Goal: Information Seeking & Learning: Learn about a topic

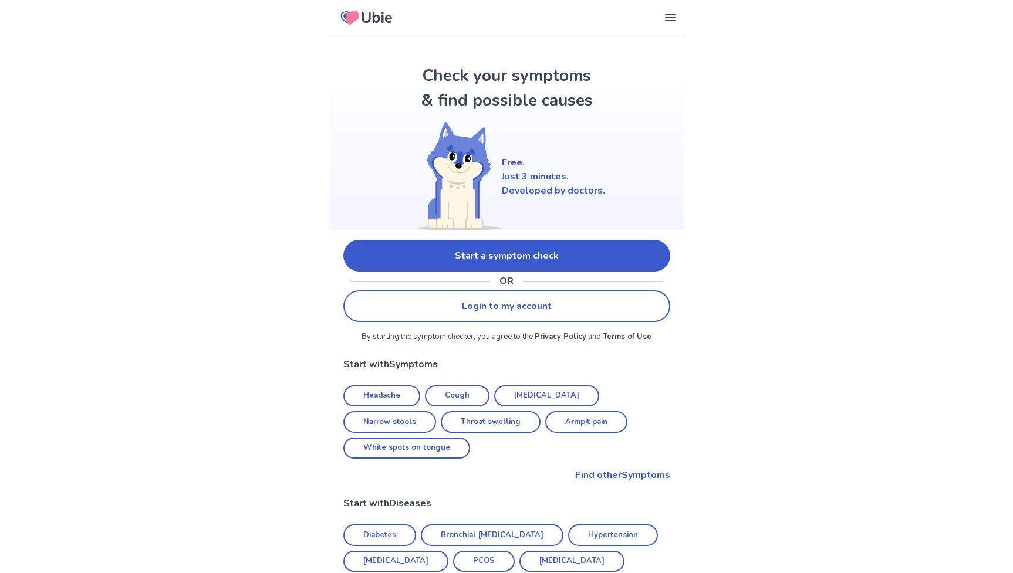
click at [498, 249] on link "Start a symptom check" at bounding box center [506, 256] width 327 height 32
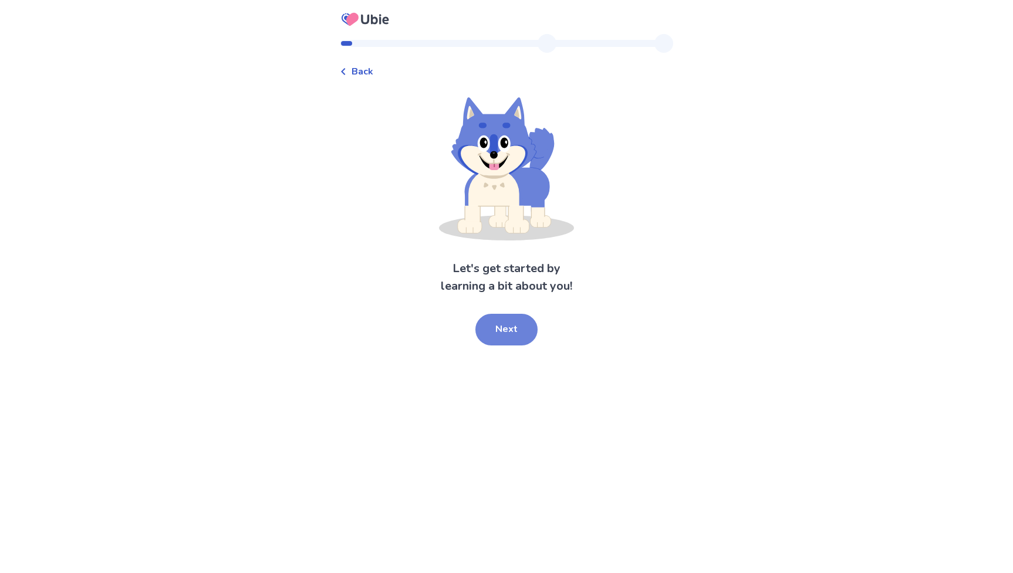
click at [503, 338] on button "Next" at bounding box center [506, 330] width 62 height 32
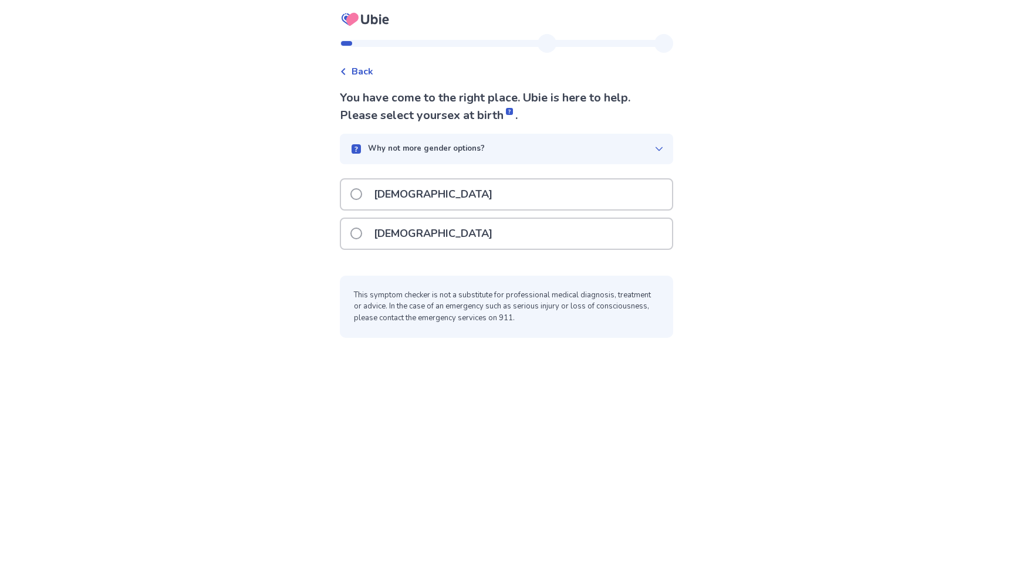
click at [361, 235] on span at bounding box center [356, 234] width 12 height 12
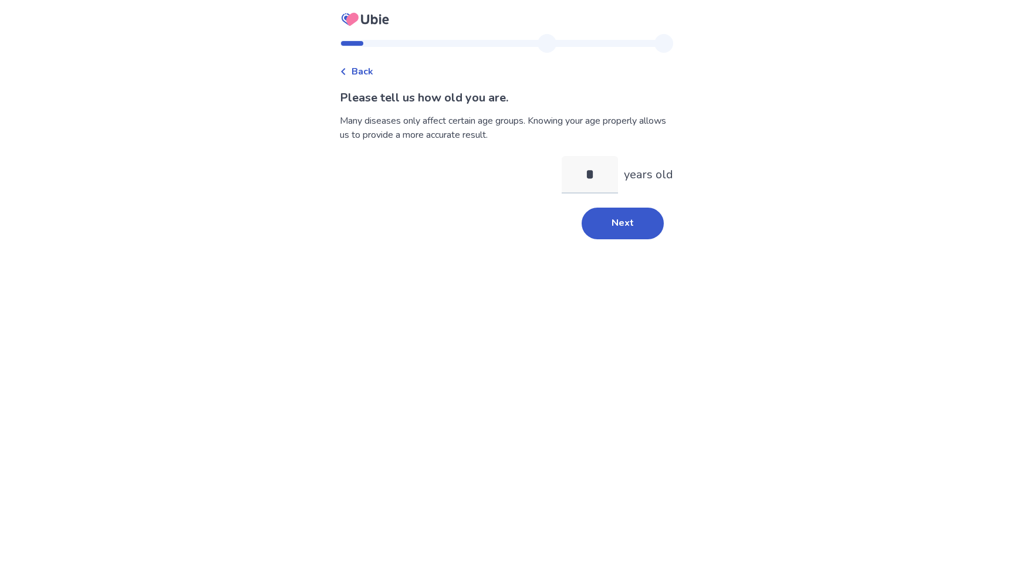
type input "**"
click at [616, 238] on button "Next" at bounding box center [622, 224] width 82 height 32
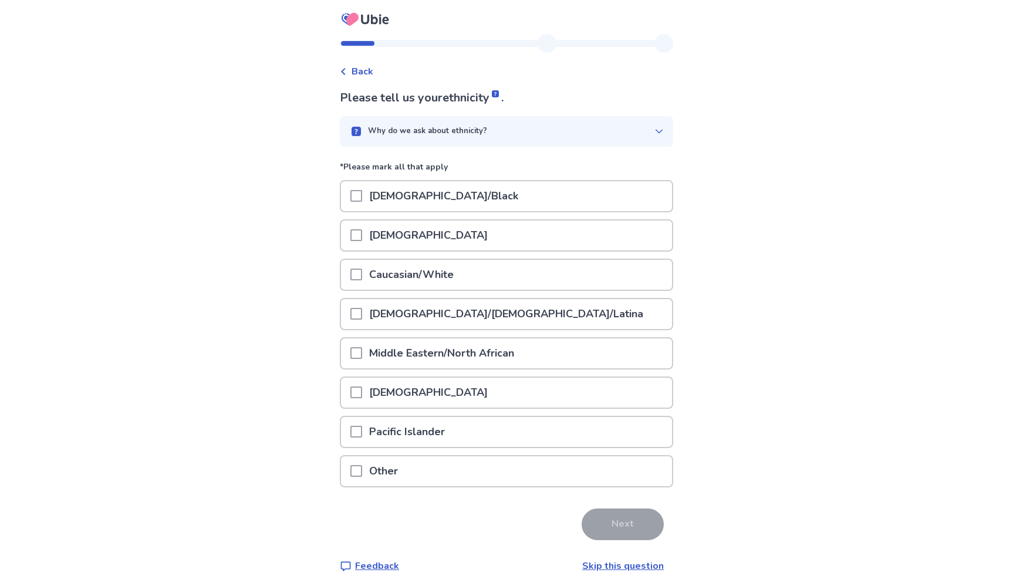
click at [361, 276] on span at bounding box center [356, 275] width 12 height 12
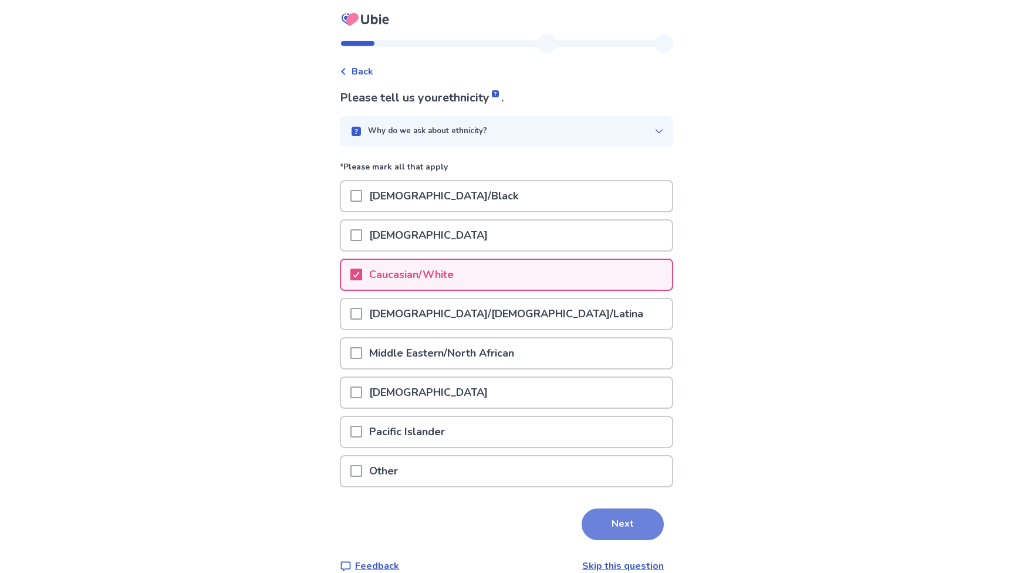
click at [605, 523] on button "Next" at bounding box center [622, 525] width 82 height 32
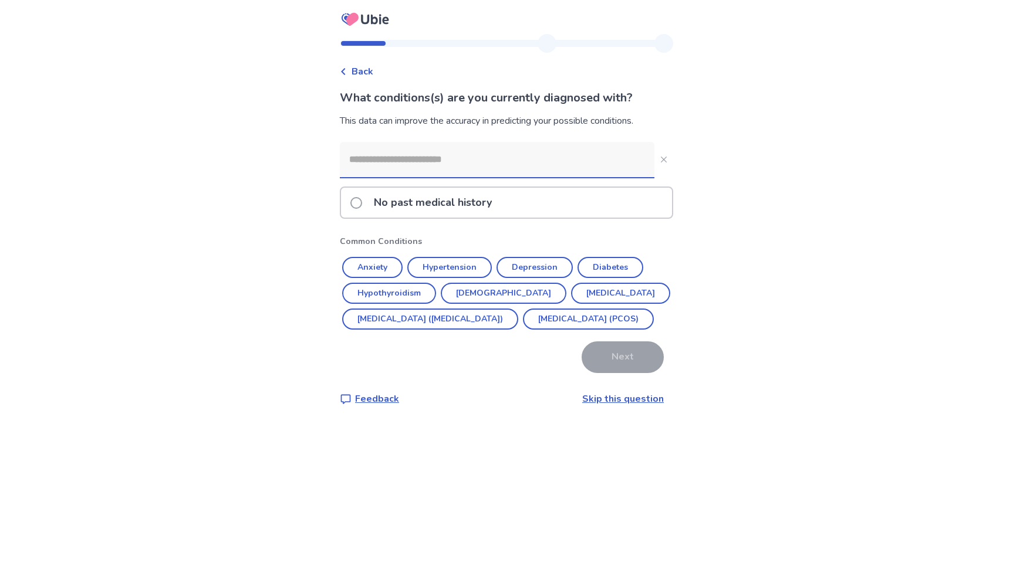
click at [362, 199] on span at bounding box center [356, 203] width 12 height 12
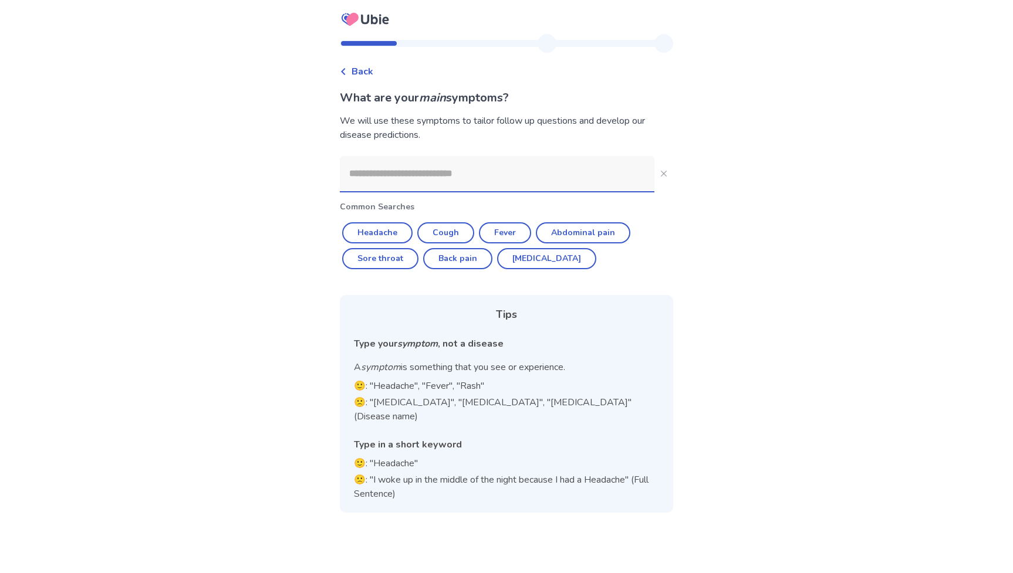
click at [404, 177] on input at bounding box center [497, 173] width 314 height 35
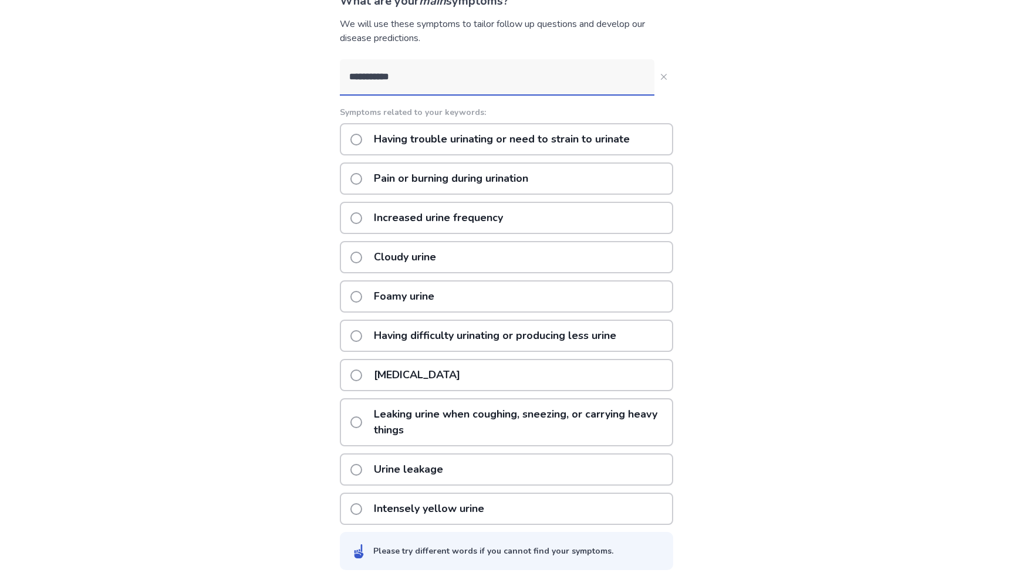
scroll to position [108, 0]
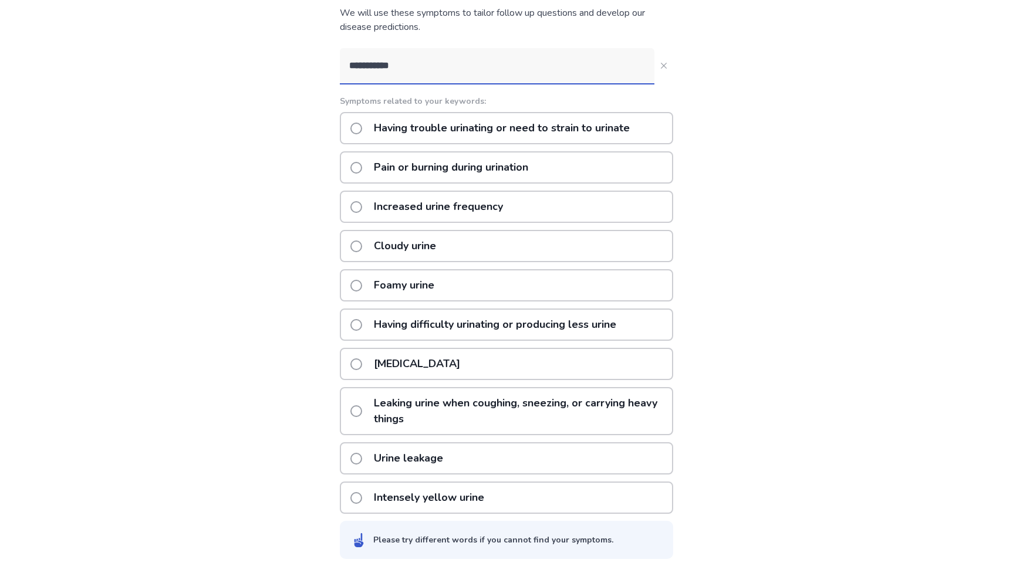
type input "**********"
click at [360, 207] on span at bounding box center [356, 207] width 12 height 12
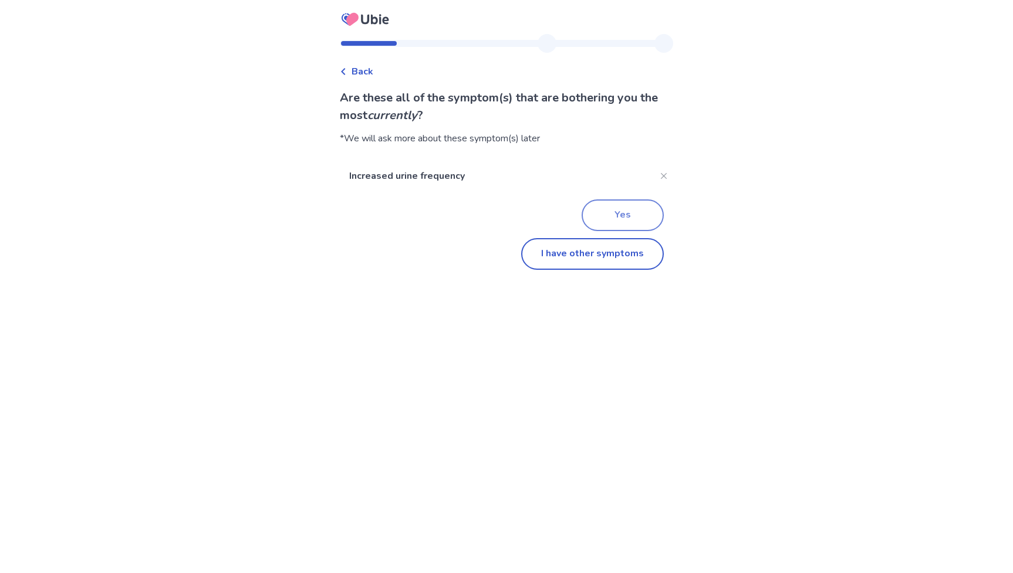
click at [587, 218] on button "Yes" at bounding box center [622, 215] width 82 height 32
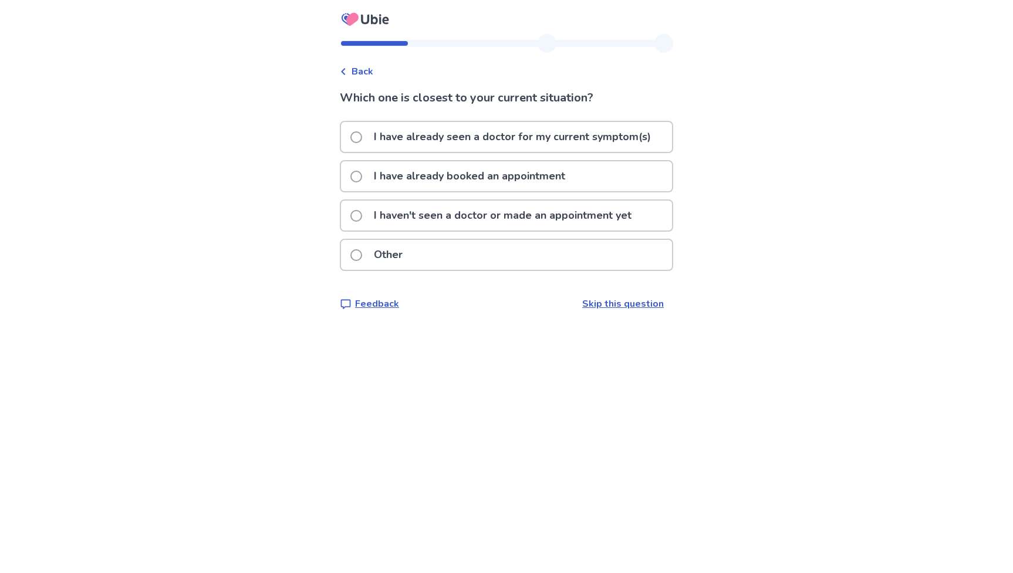
click at [368, 68] on span "Back" at bounding box center [362, 72] width 22 height 14
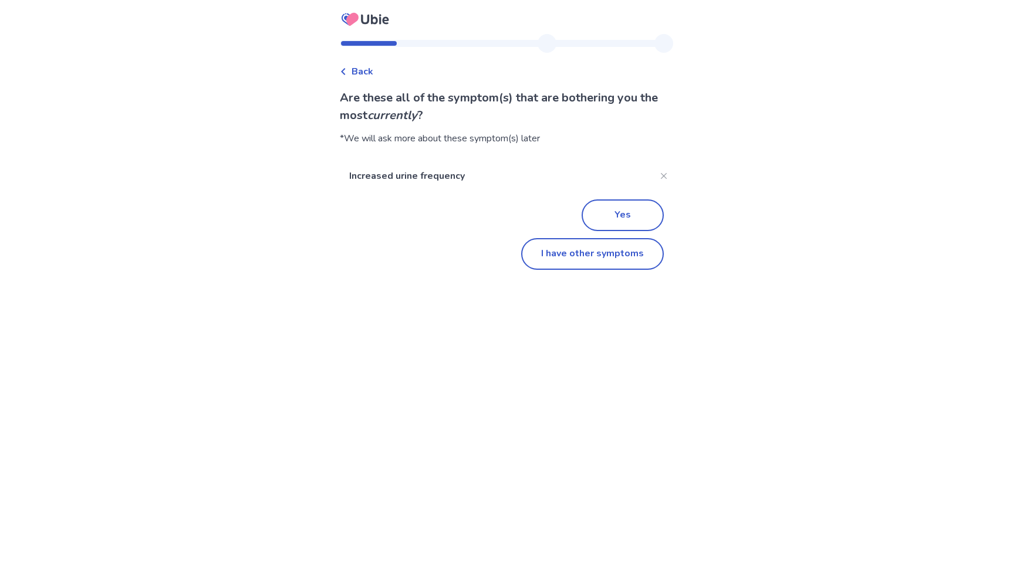
click at [366, 66] on span "Back" at bounding box center [362, 72] width 22 height 14
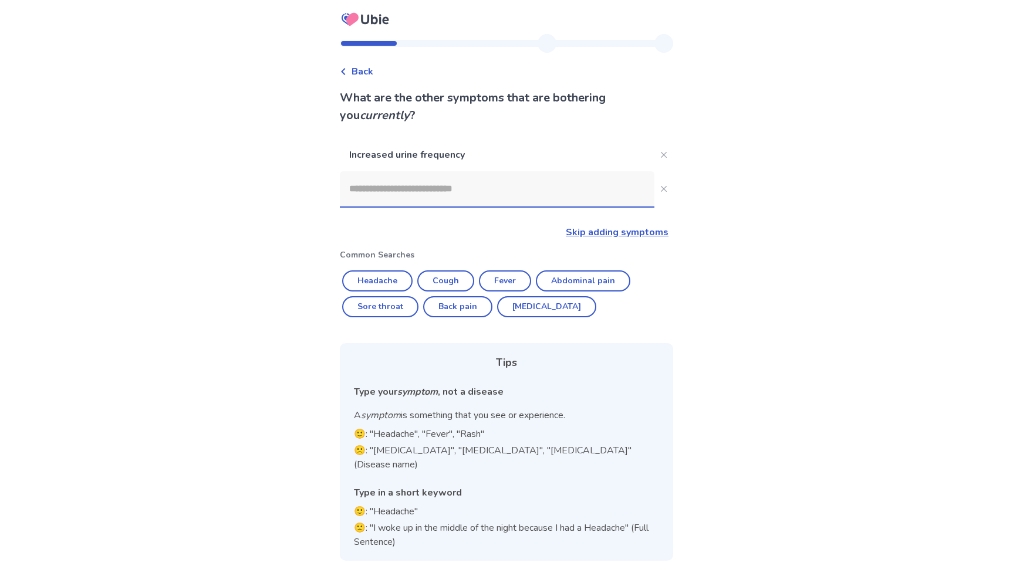
click at [424, 190] on input at bounding box center [497, 188] width 314 height 35
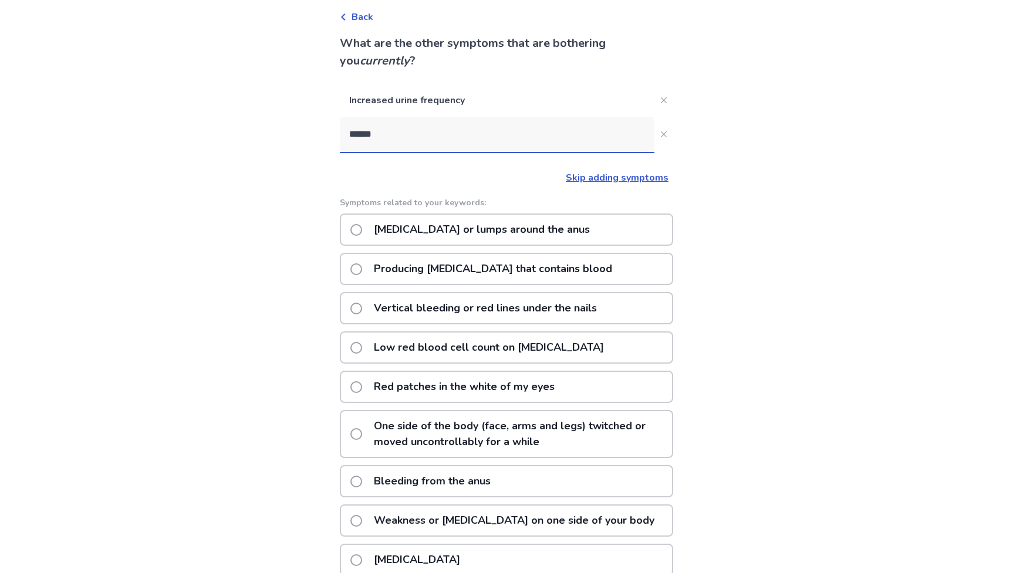
scroll to position [65, 0]
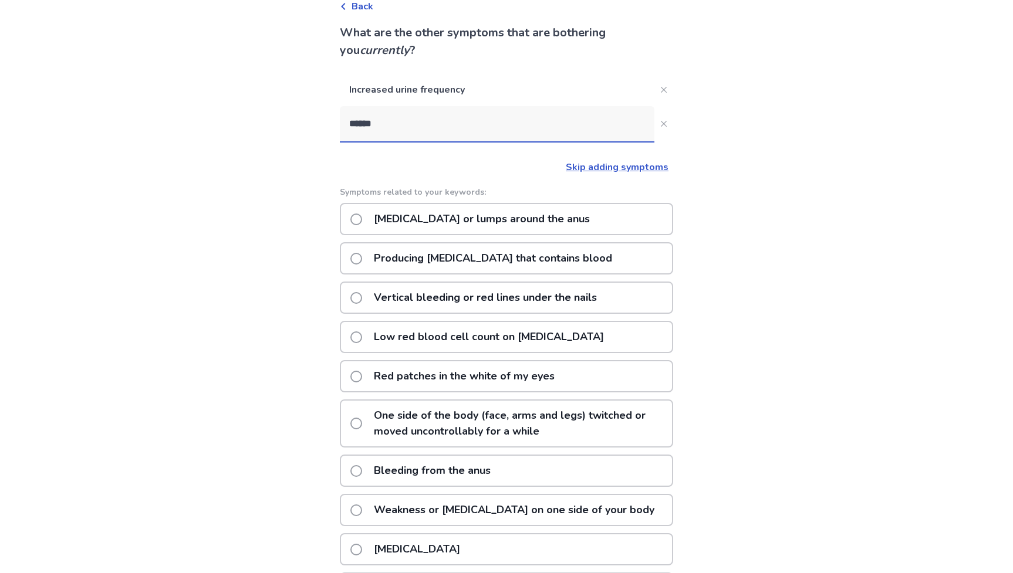
type input "******"
click at [361, 215] on span at bounding box center [356, 220] width 12 height 12
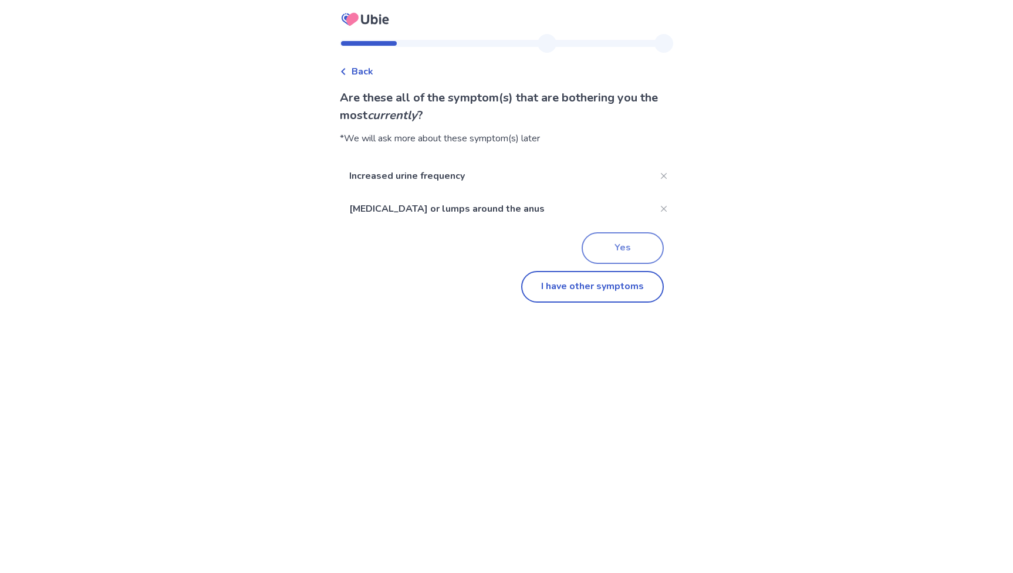
click at [605, 248] on button "Yes" at bounding box center [622, 248] width 82 height 32
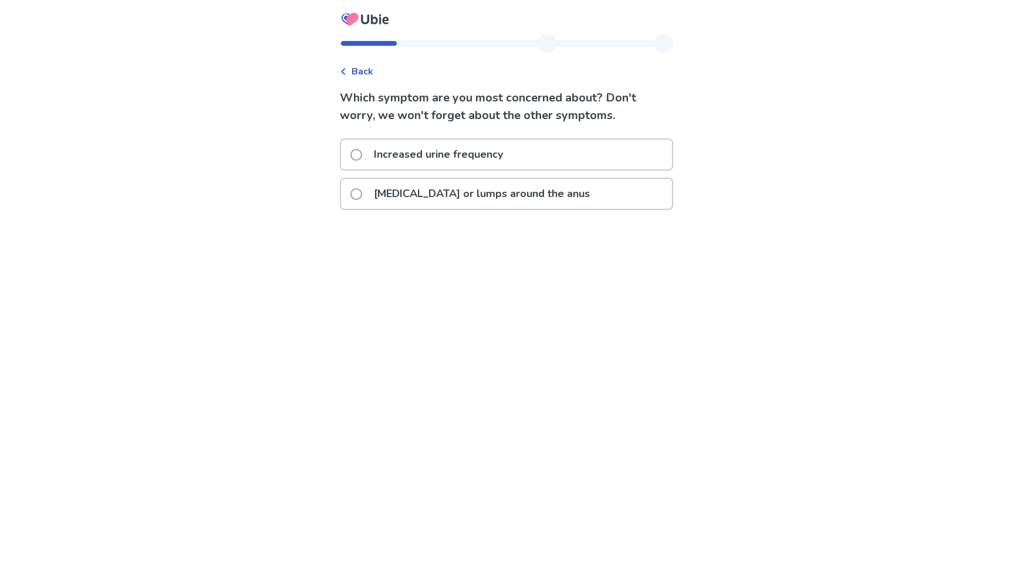
click at [362, 150] on span at bounding box center [356, 155] width 12 height 12
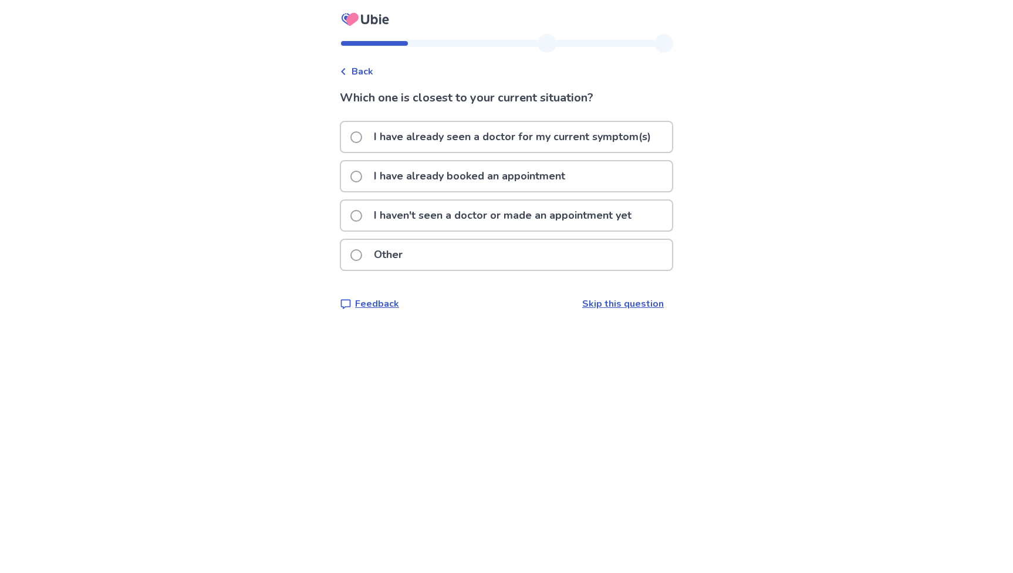
click at [362, 216] on span at bounding box center [356, 216] width 12 height 12
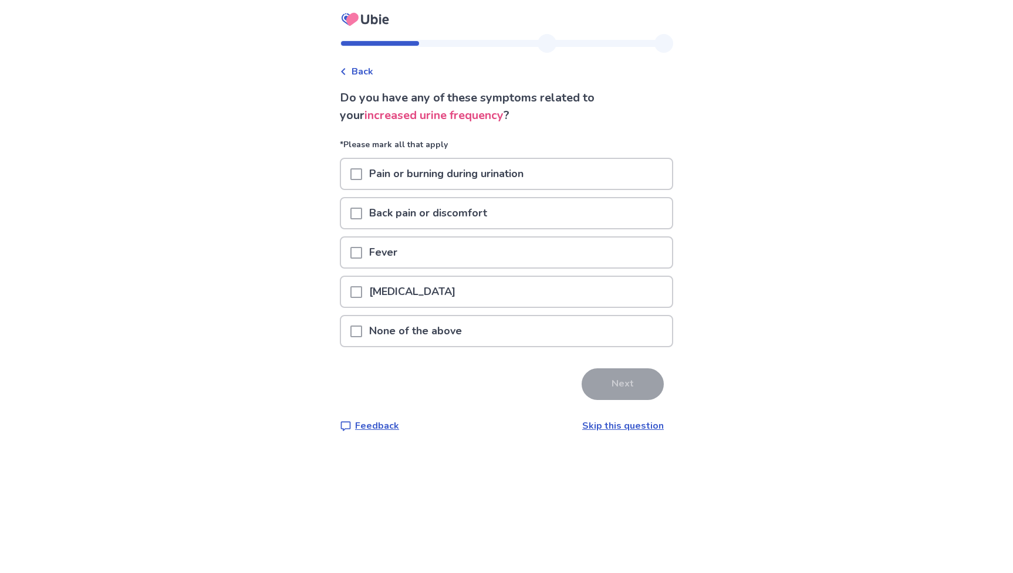
click at [362, 333] on span at bounding box center [356, 332] width 12 height 12
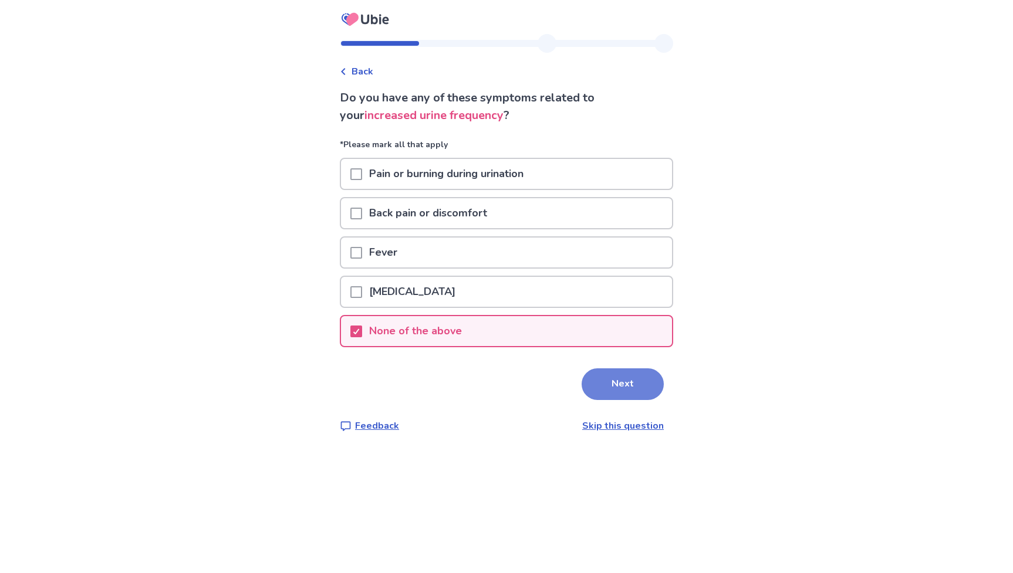
click at [606, 388] on button "Next" at bounding box center [622, 384] width 82 height 32
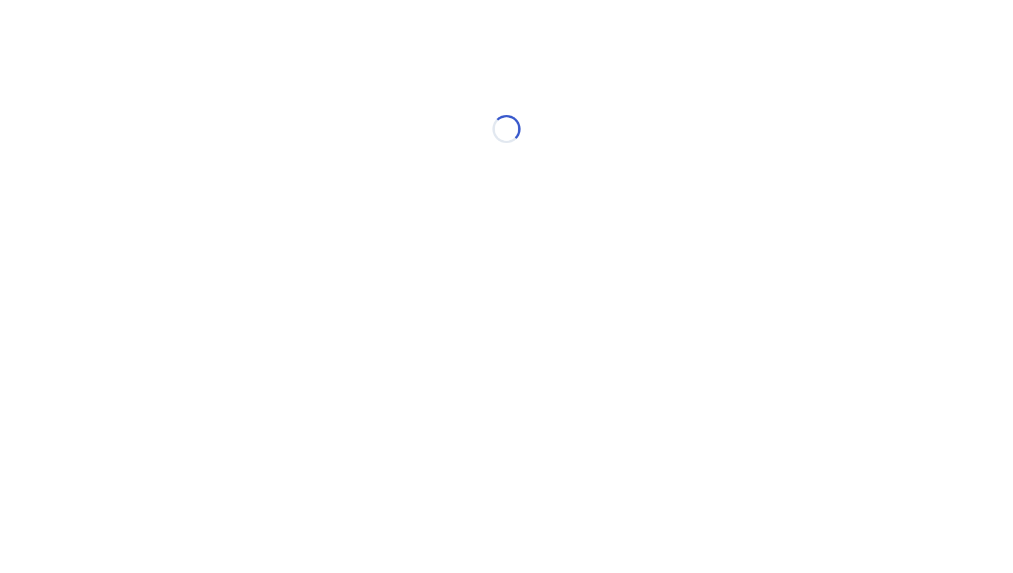
select select "*"
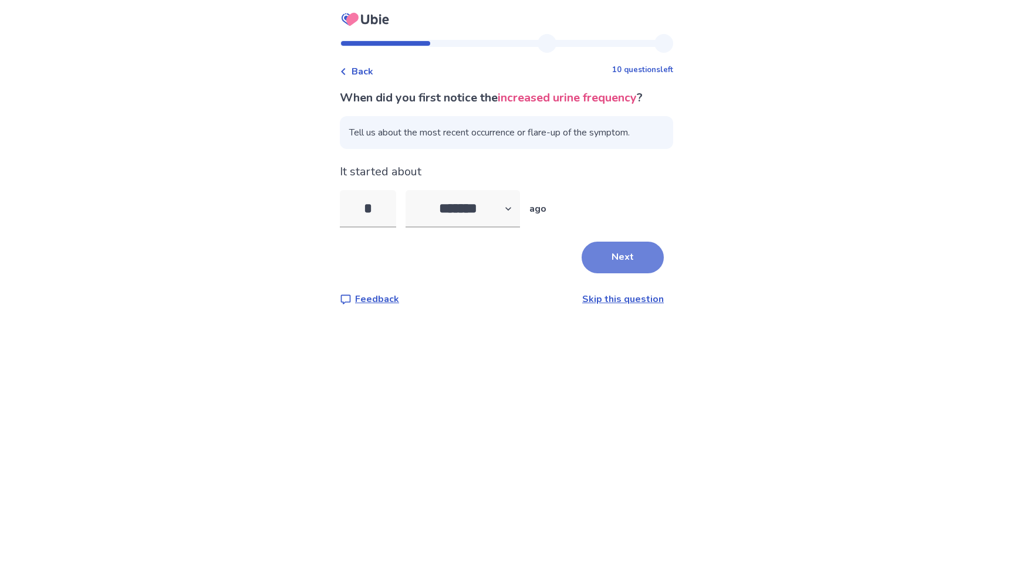
type input "*"
click at [618, 255] on button "Next" at bounding box center [622, 258] width 82 height 32
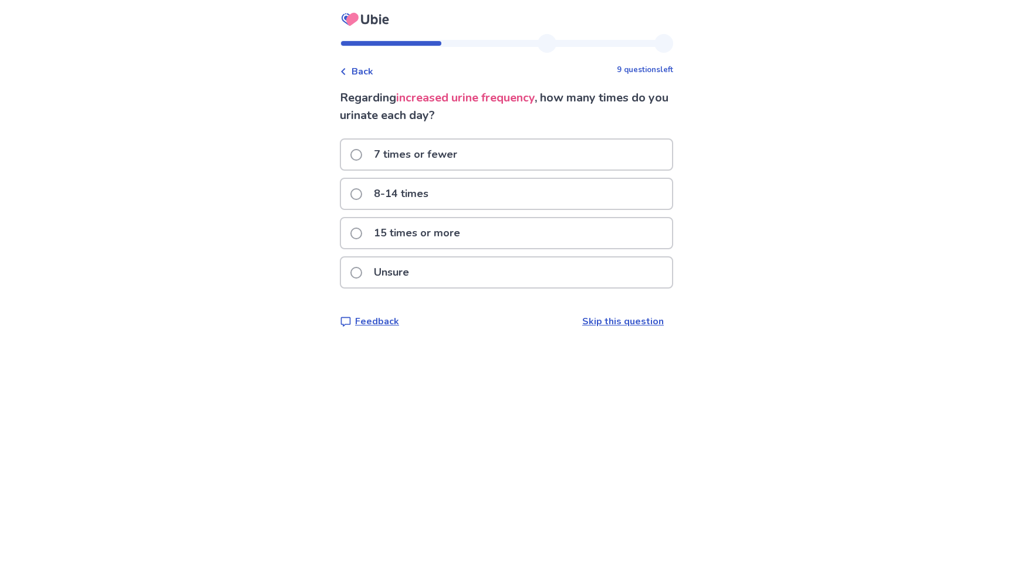
click at [361, 195] on span at bounding box center [356, 194] width 12 height 12
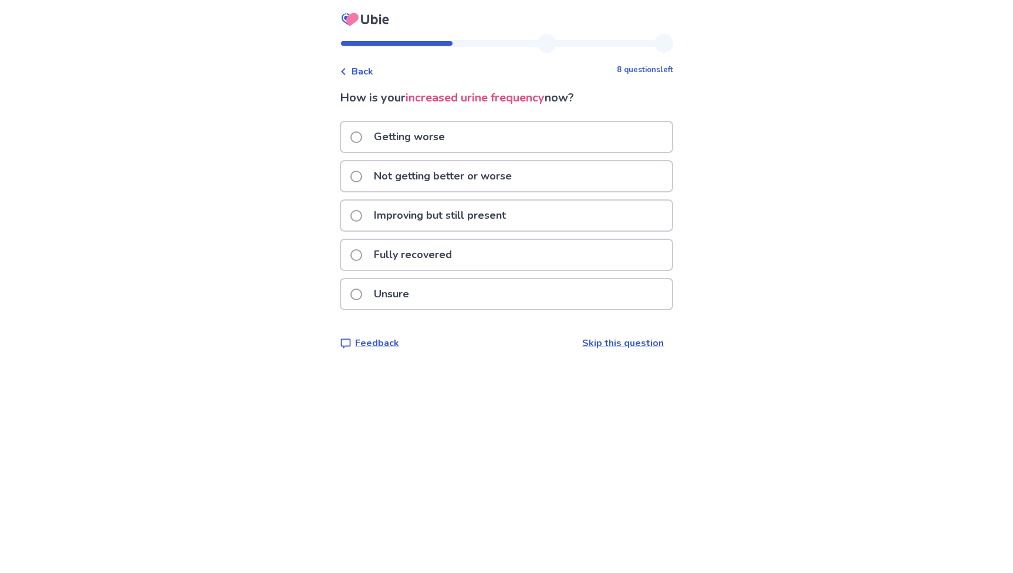
click at [362, 137] on span at bounding box center [356, 137] width 12 height 12
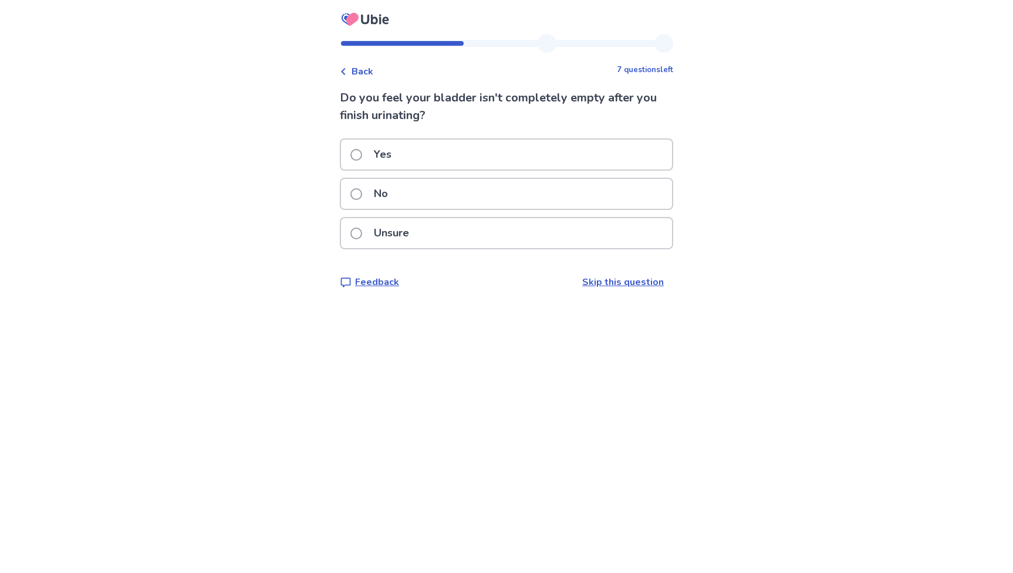
click at [359, 155] on span at bounding box center [356, 155] width 12 height 12
click at [362, 154] on span at bounding box center [356, 155] width 12 height 12
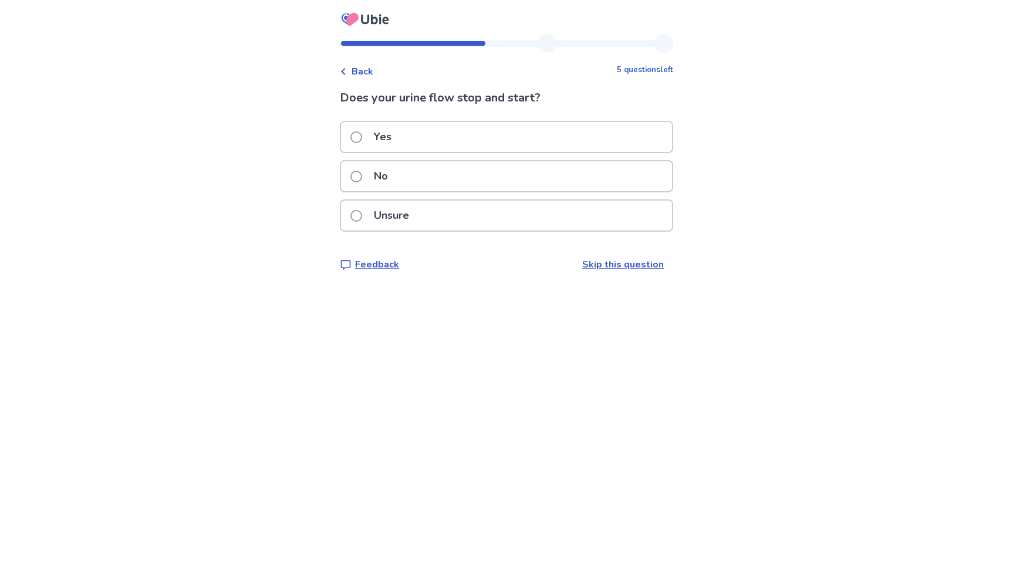
click at [362, 140] on span at bounding box center [356, 137] width 12 height 12
click at [362, 175] on span at bounding box center [356, 177] width 12 height 12
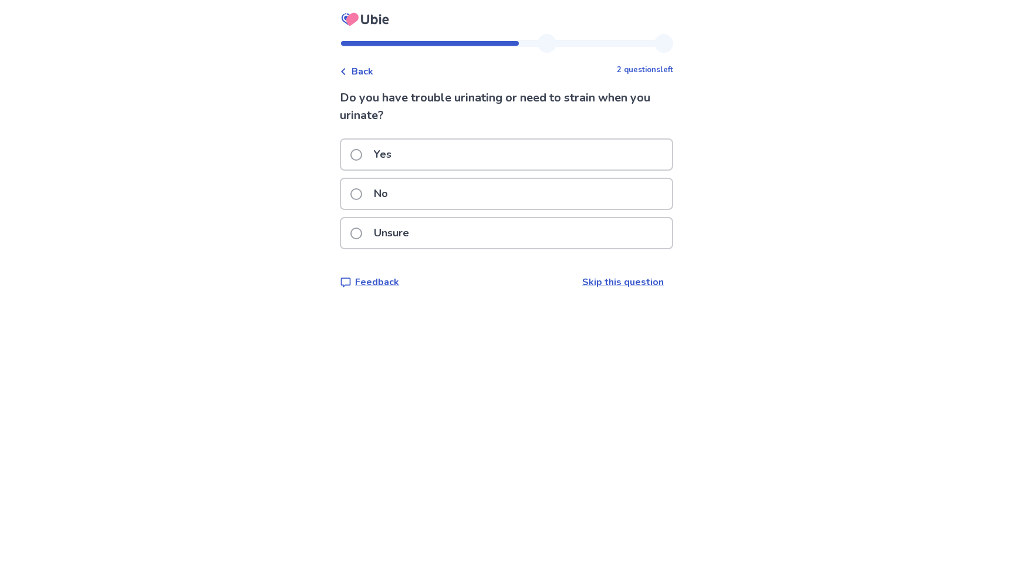
click at [362, 157] on span at bounding box center [356, 155] width 12 height 12
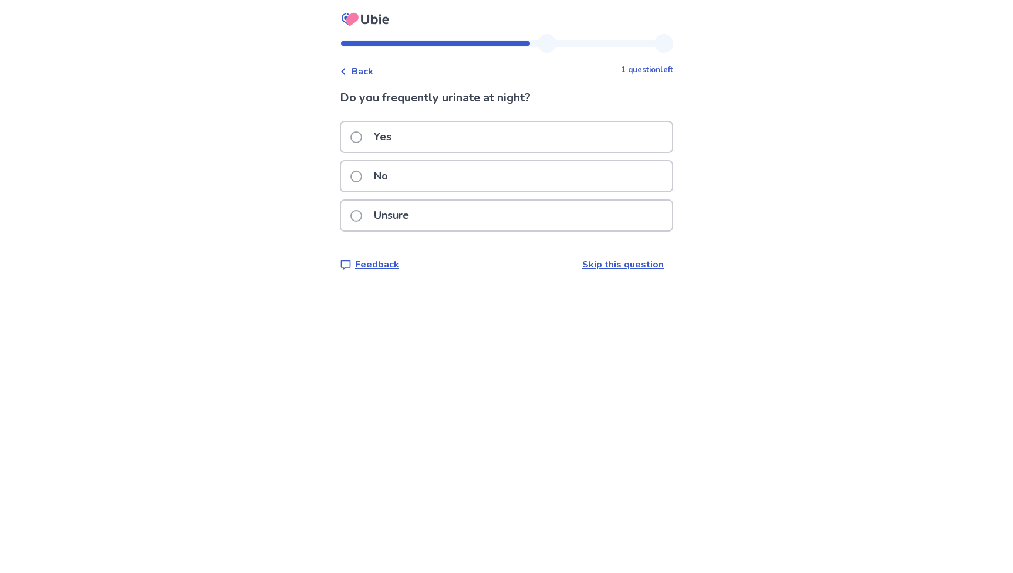
click at [362, 138] on span at bounding box center [356, 137] width 12 height 12
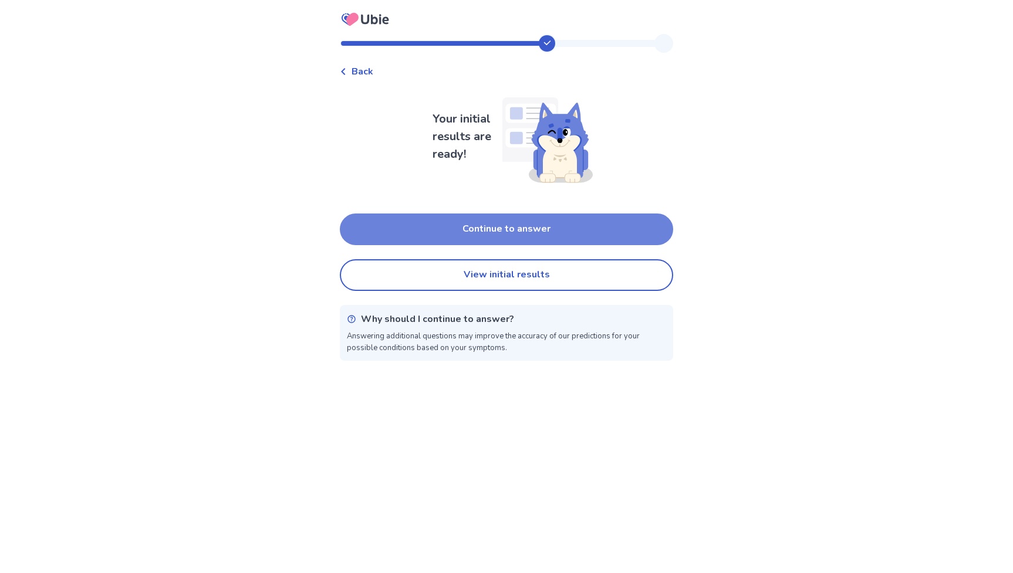
click at [488, 236] on button "Continue to answer" at bounding box center [506, 230] width 333 height 32
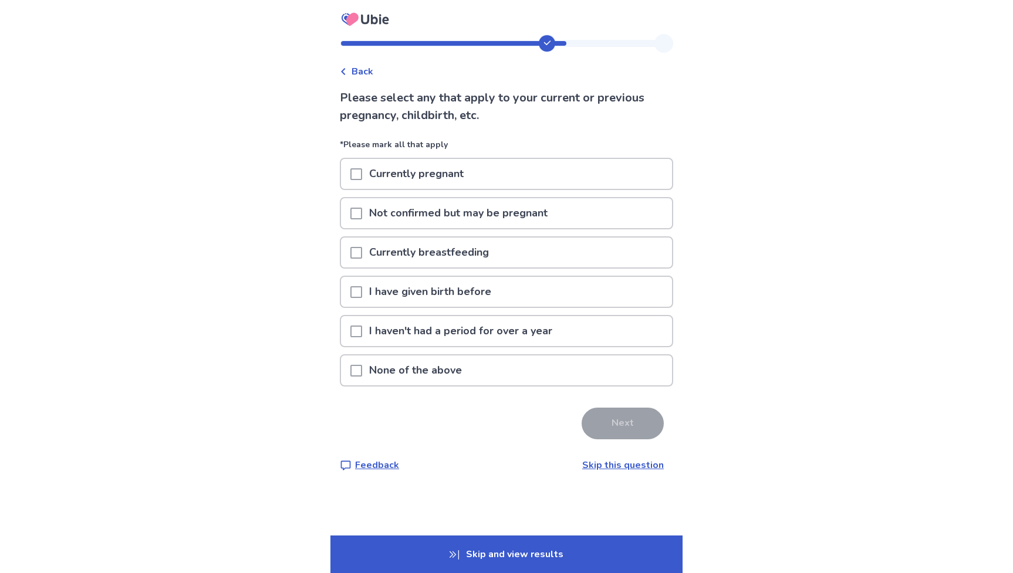
click at [359, 371] on span at bounding box center [356, 371] width 12 height 12
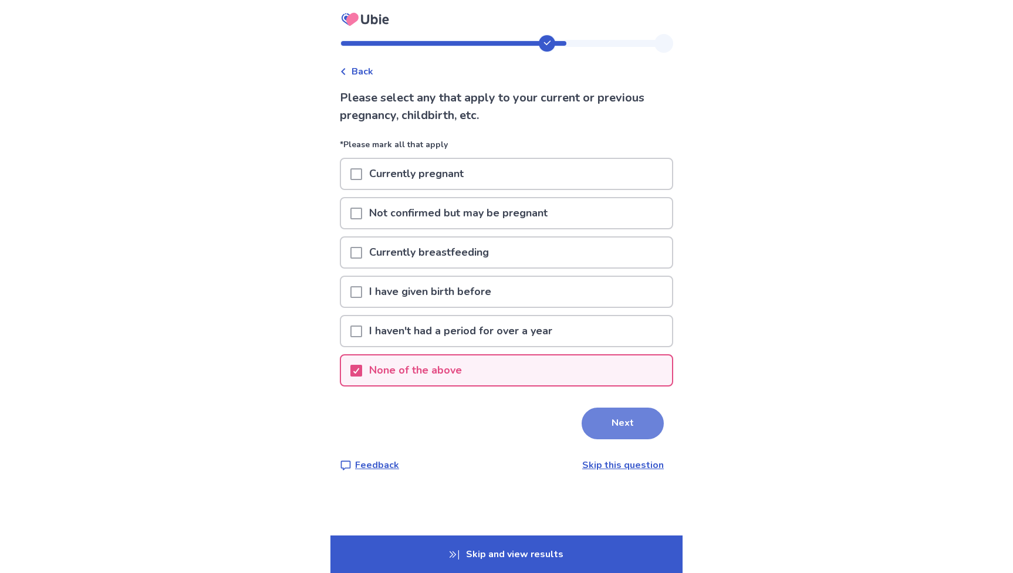
click at [625, 423] on button "Next" at bounding box center [622, 424] width 82 height 32
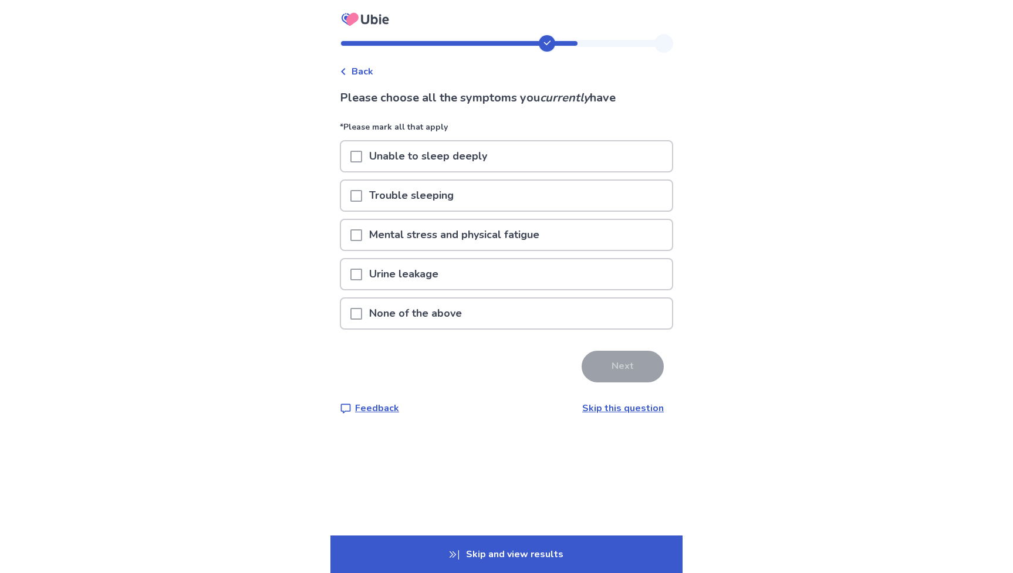
click at [362, 314] on span at bounding box center [356, 314] width 12 height 12
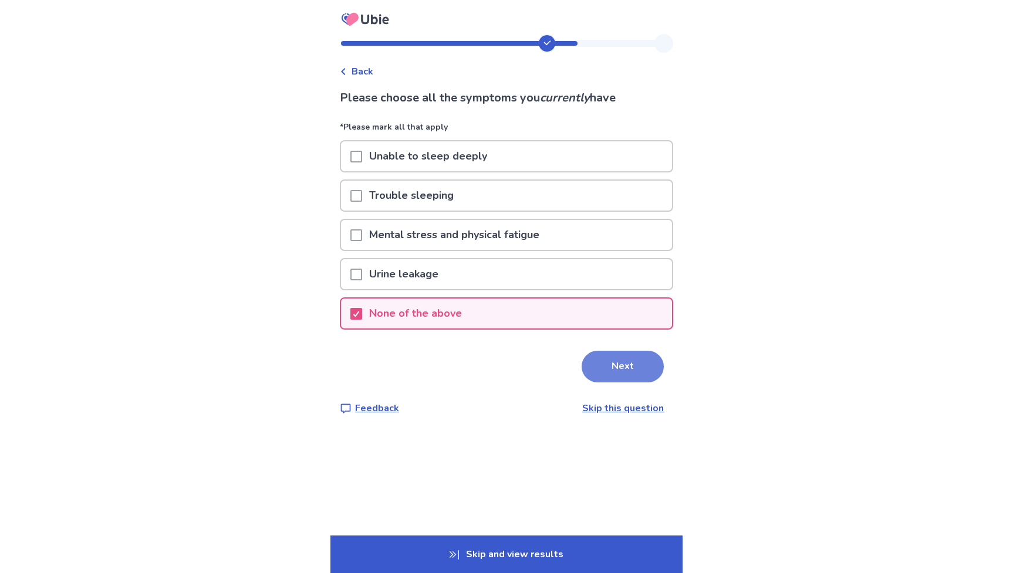
click at [608, 375] on button "Next" at bounding box center [622, 367] width 82 height 32
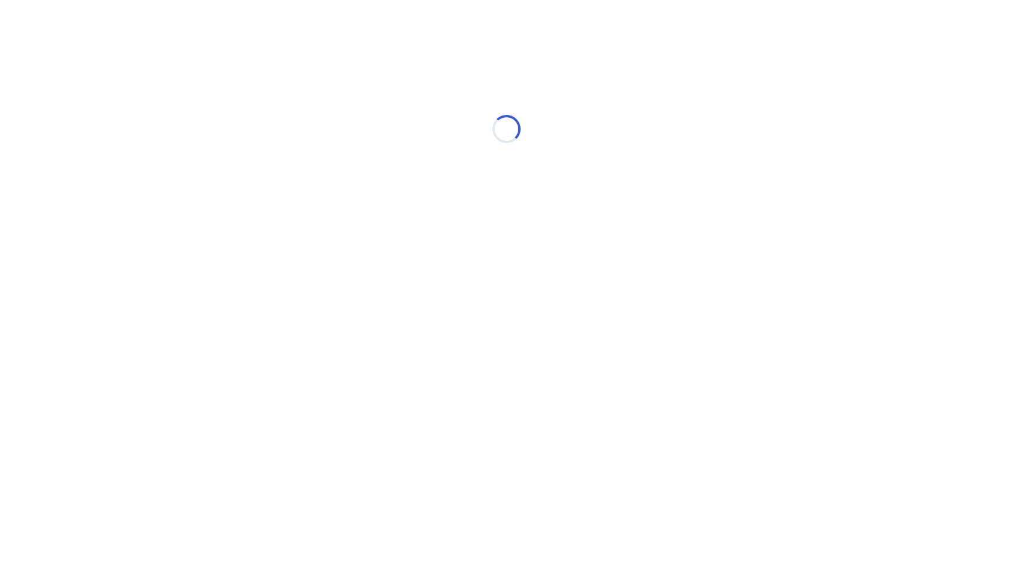
select select "*"
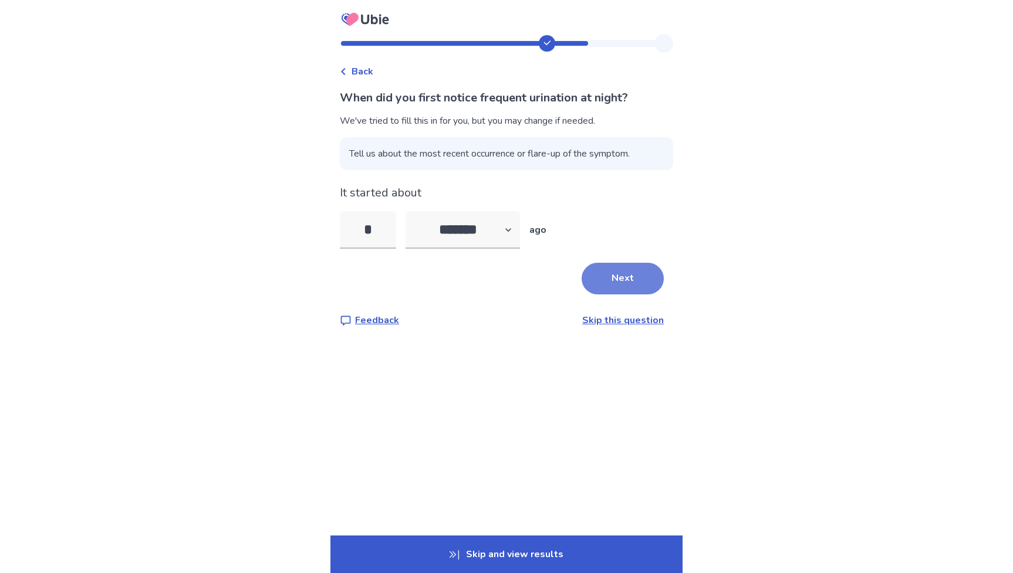
click at [622, 278] on button "Next" at bounding box center [622, 279] width 82 height 32
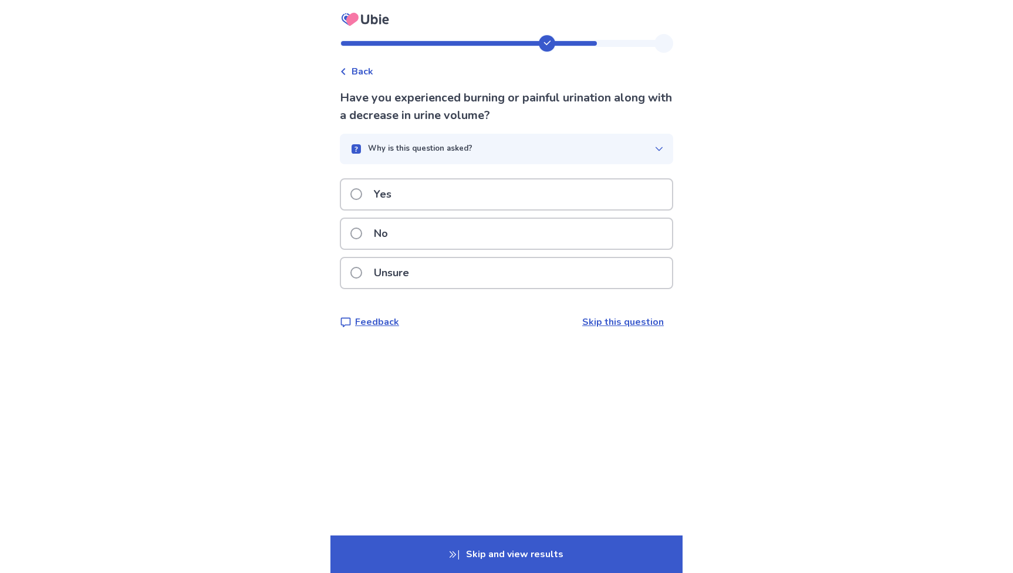
click at [507, 553] on p "Skip and view results" at bounding box center [506, 555] width 352 height 38
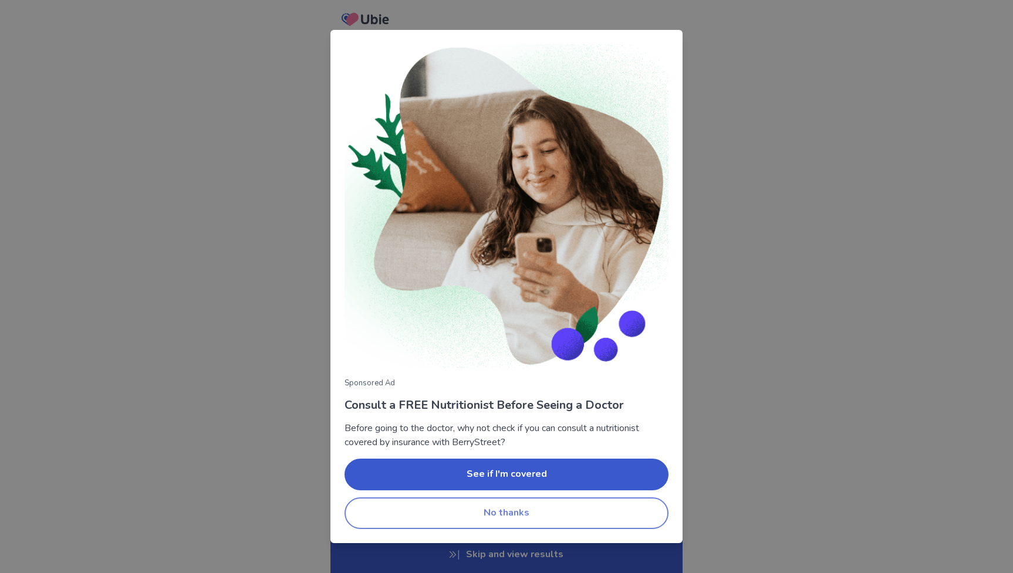
click at [500, 508] on button "No thanks" at bounding box center [506, 514] width 324 height 32
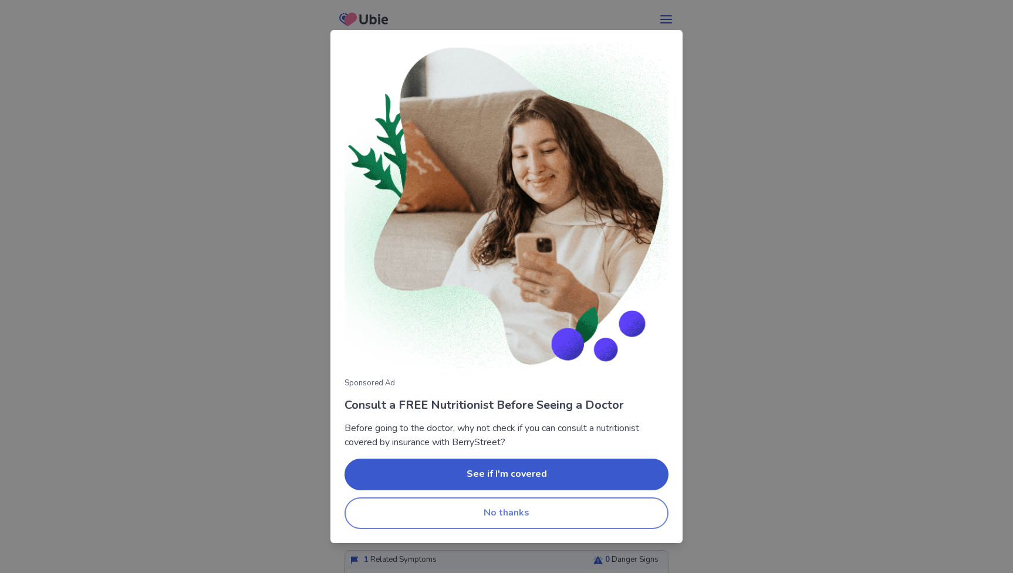
click at [498, 517] on button "No thanks" at bounding box center [506, 514] width 324 height 32
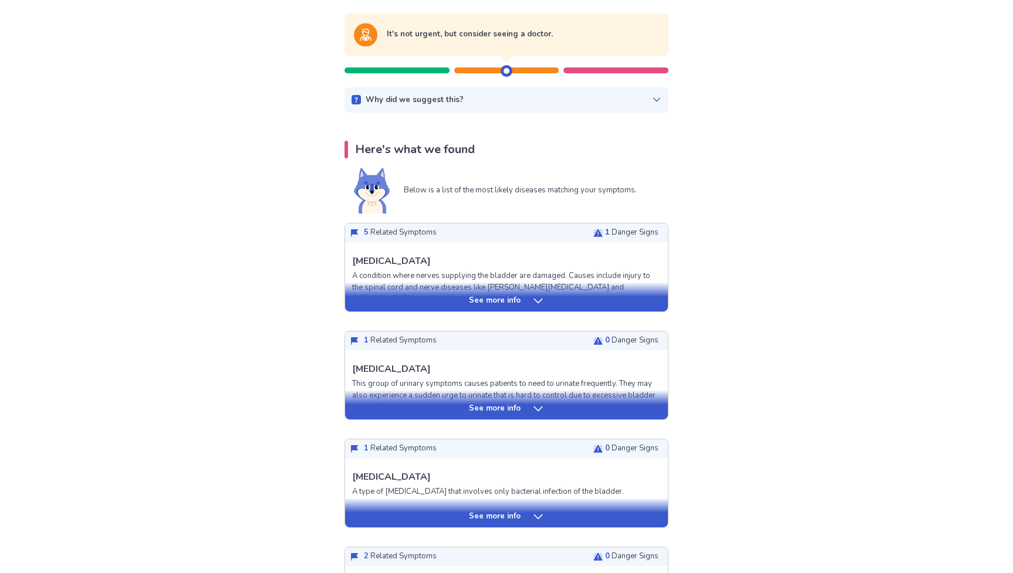
scroll to position [150, 0]
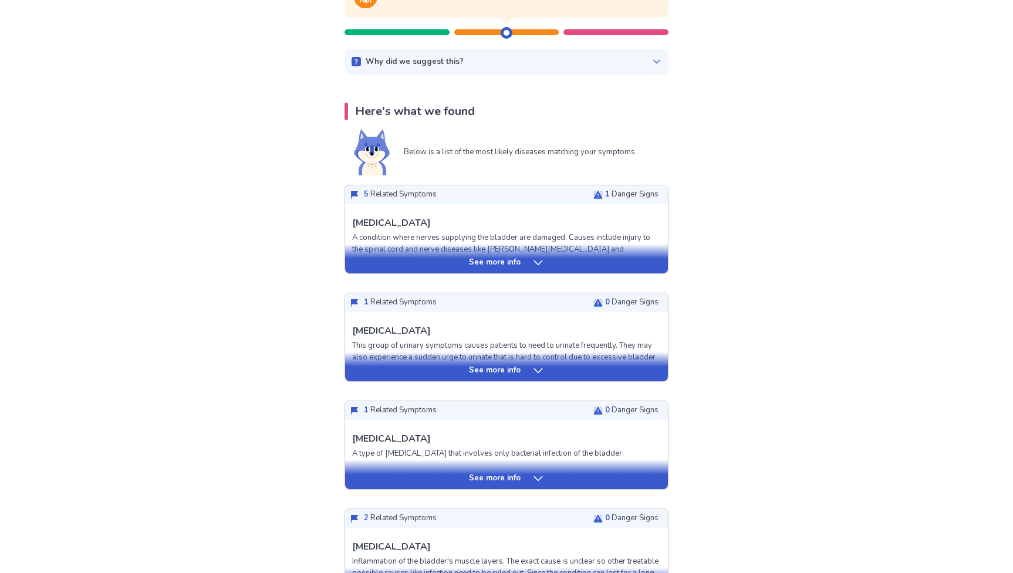
click at [554, 263] on div "See more info" at bounding box center [506, 263] width 323 height 12
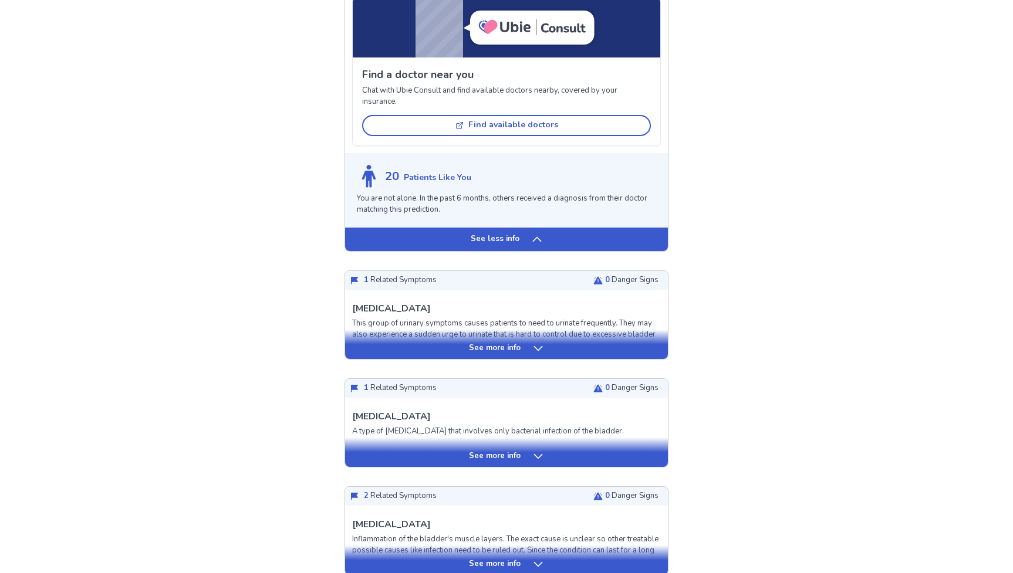
scroll to position [1070, 0]
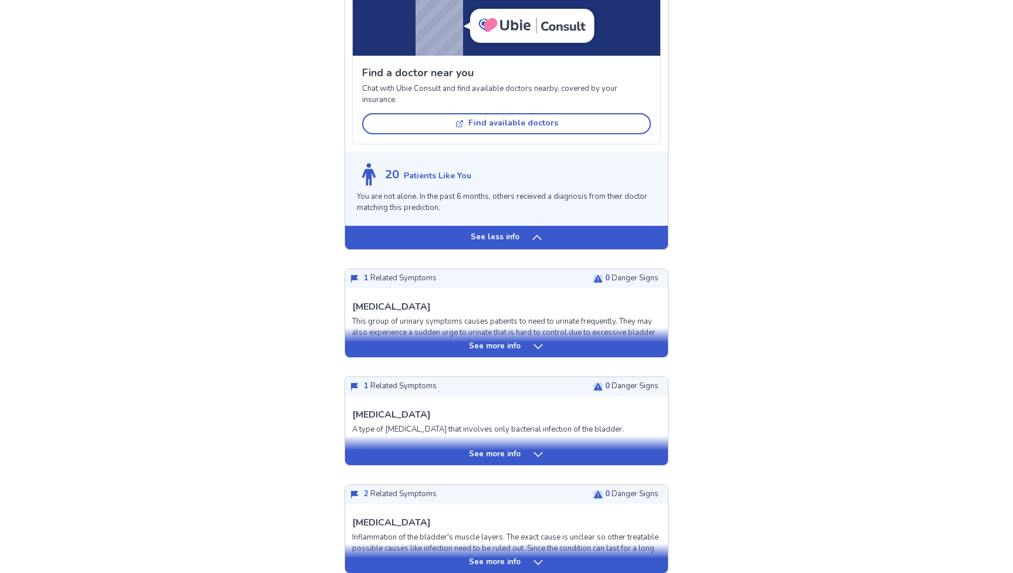
click at [533, 344] on icon at bounding box center [537, 346] width 9 height 5
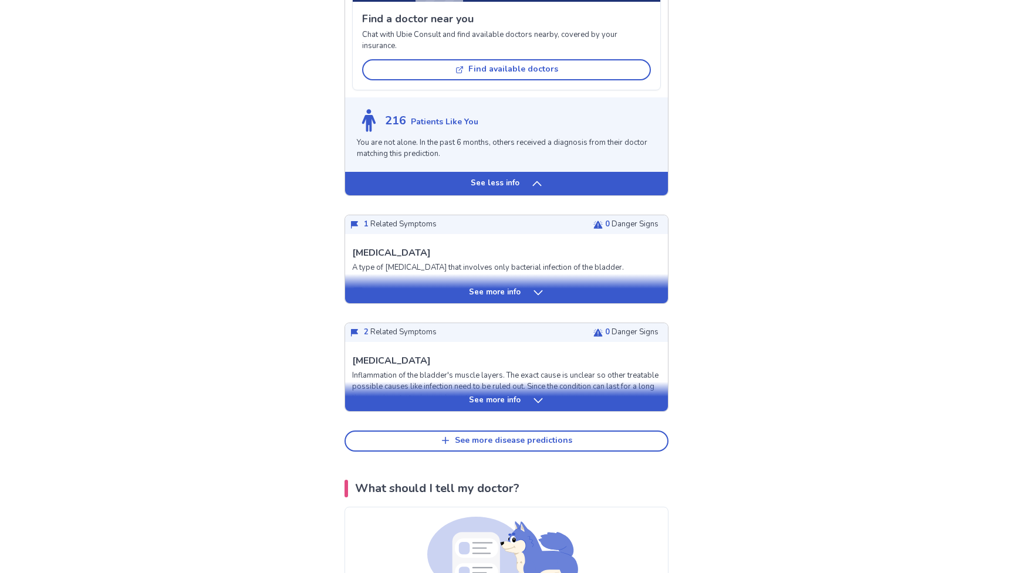
scroll to position [2109, 0]
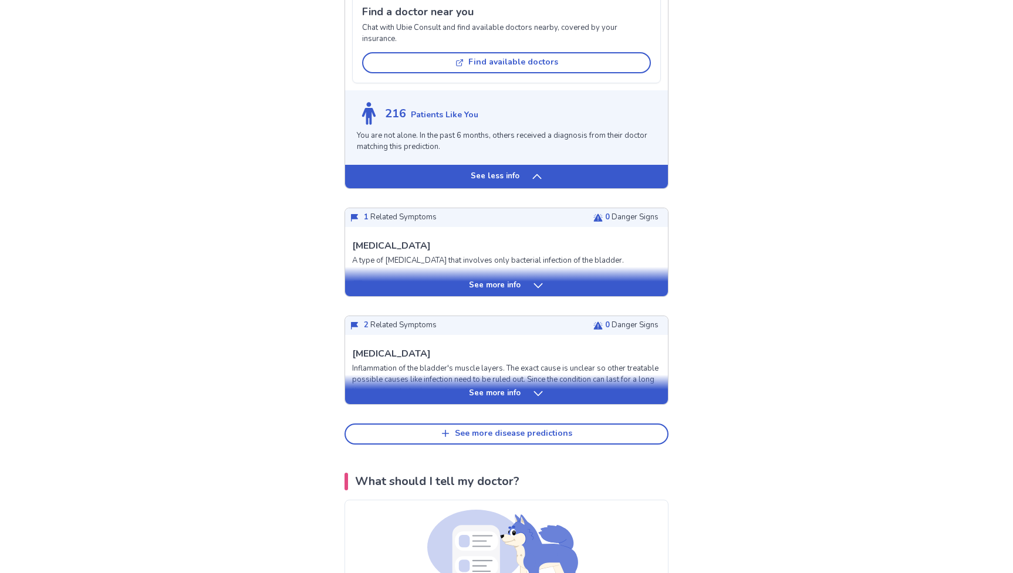
click at [520, 280] on div "See more info" at bounding box center [506, 286] width 323 height 12
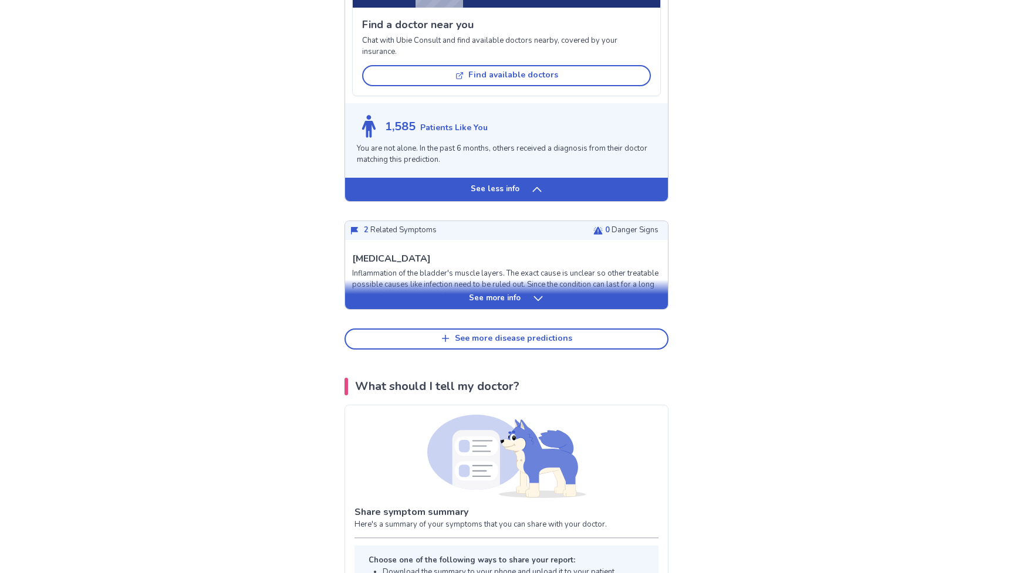
scroll to position [3087, 0]
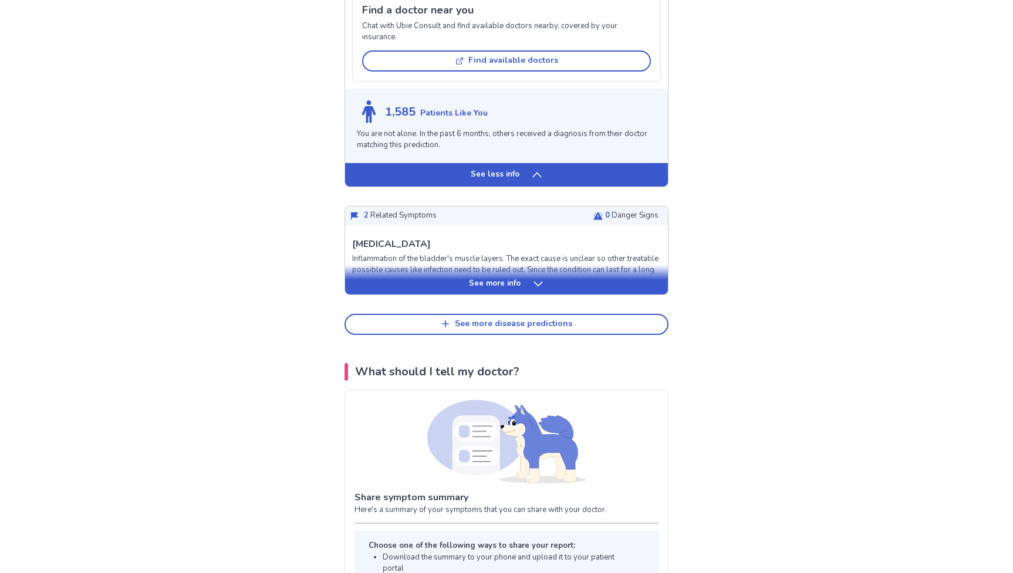
click at [519, 278] on div "See more info" at bounding box center [506, 284] width 323 height 12
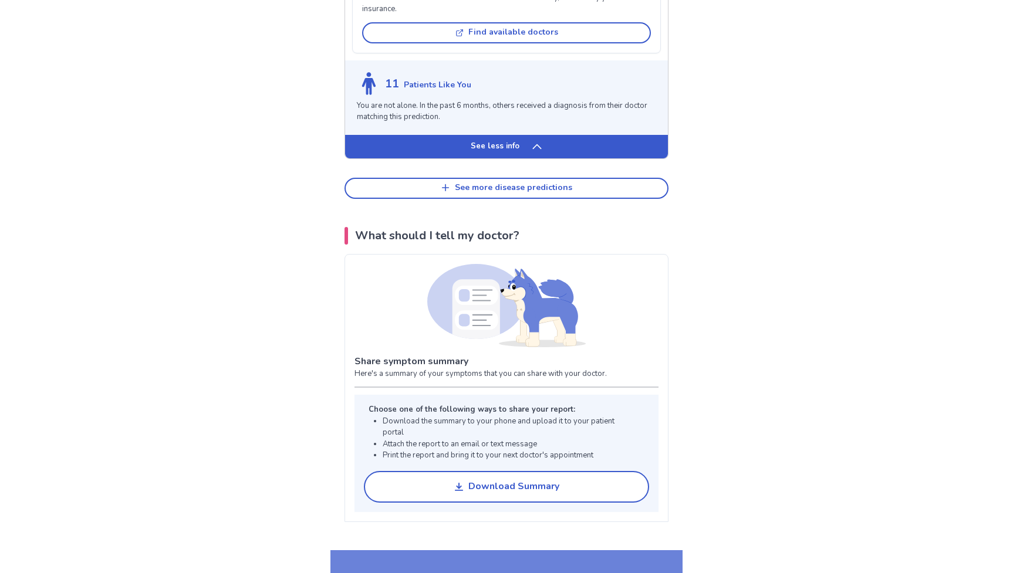
scroll to position [4252, 0]
